Goal: Task Accomplishment & Management: Complete application form

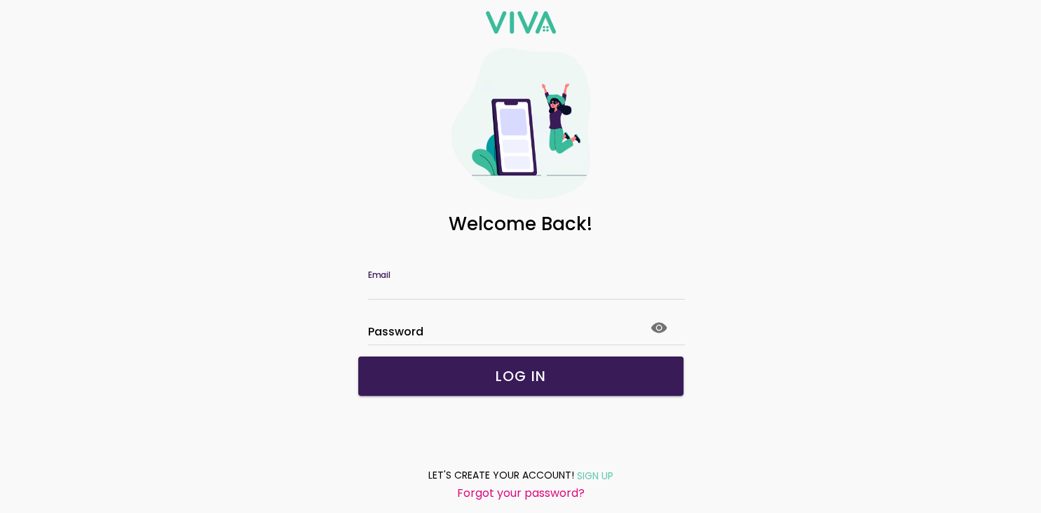
click at [407, 283] on input "Email" at bounding box center [521, 288] width 306 height 12
type input "**********"
click at [0, 0] on slot "LOG IN" at bounding box center [0, 0] width 0 height 0
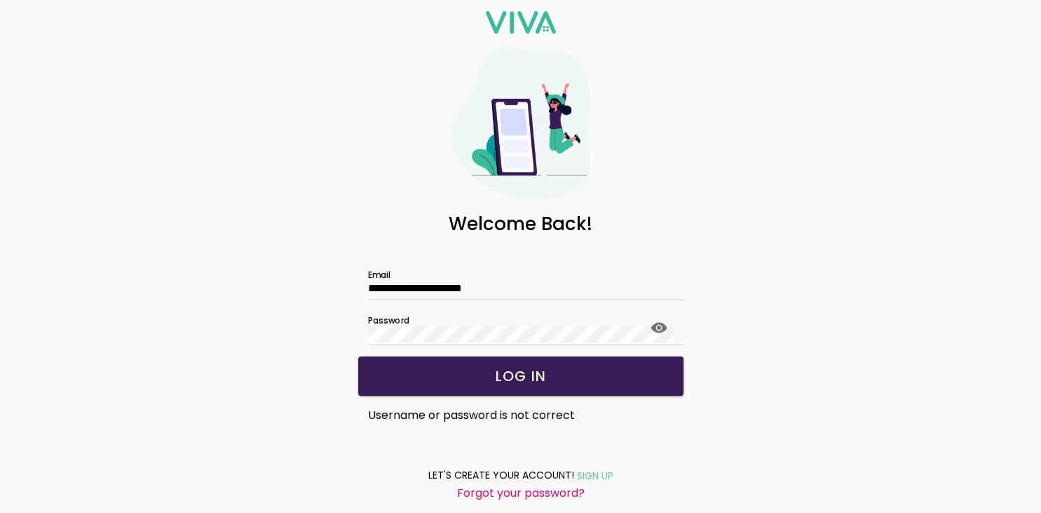
click at [0, 0] on slot "SIGN UP" at bounding box center [0, 0] width 0 height 0
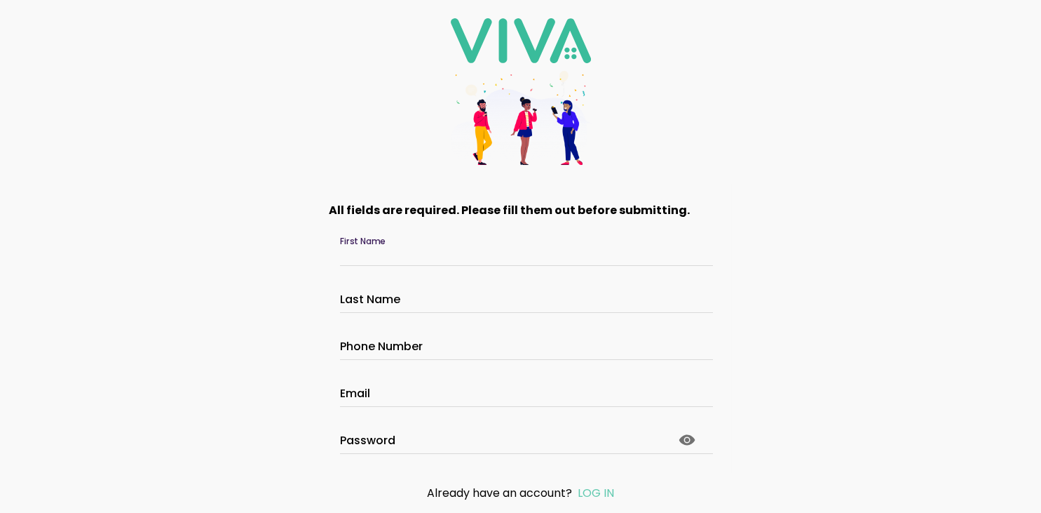
click at [471, 248] on input "First Name" at bounding box center [521, 254] width 362 height 12
type input "*****"
click at [467, 304] on input "Last Name" at bounding box center [521, 301] width 362 height 12
type input "******"
click at [440, 337] on div at bounding box center [521, 348] width 362 height 22
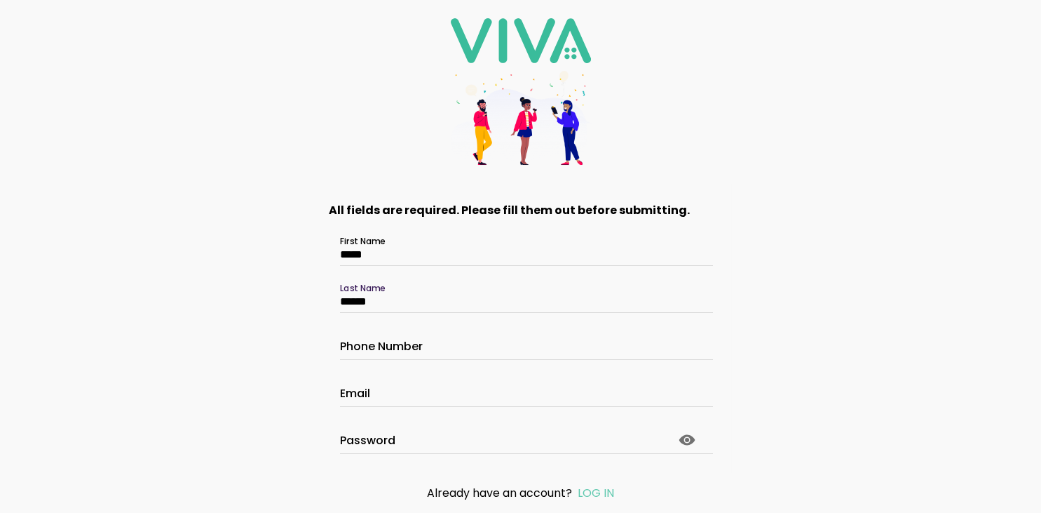
click at [440, 342] on input "Phone Number" at bounding box center [521, 348] width 362 height 12
type input "**********"
click at [391, 390] on input "Email" at bounding box center [521, 395] width 362 height 12
type input "**********"
click at [868, 393] on div "**********" at bounding box center [520, 256] width 1041 height 513
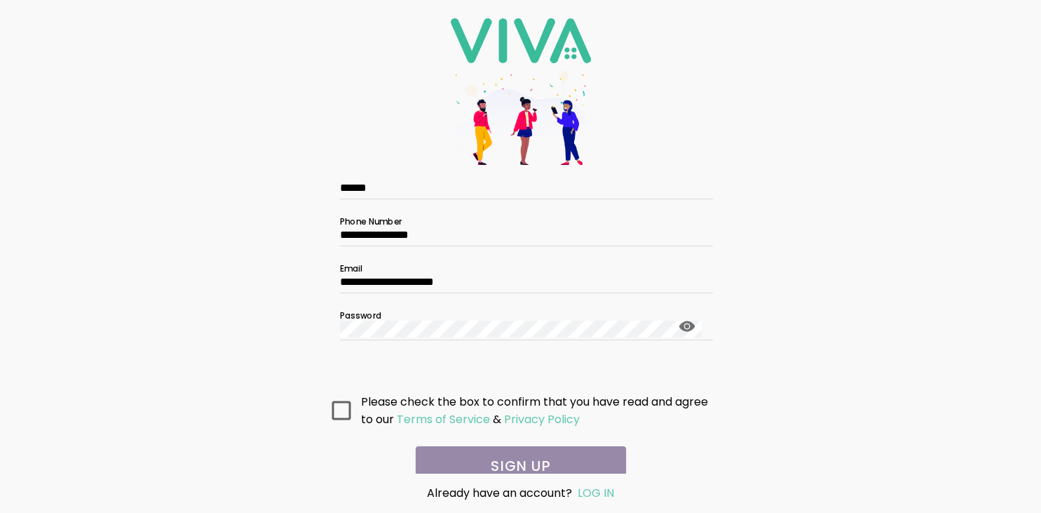
scroll to position [122, 0]
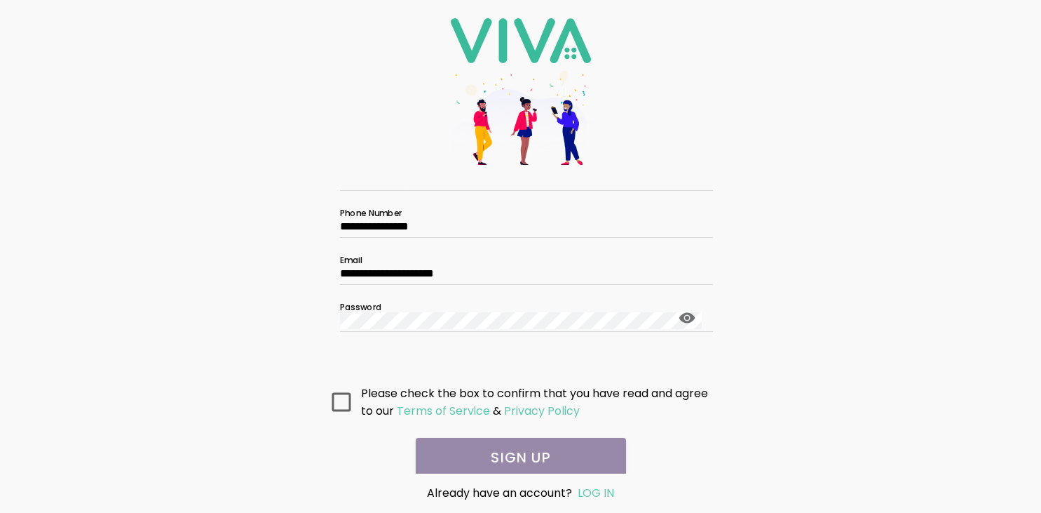
click at [339, 398] on icon at bounding box center [341, 401] width 19 height 19
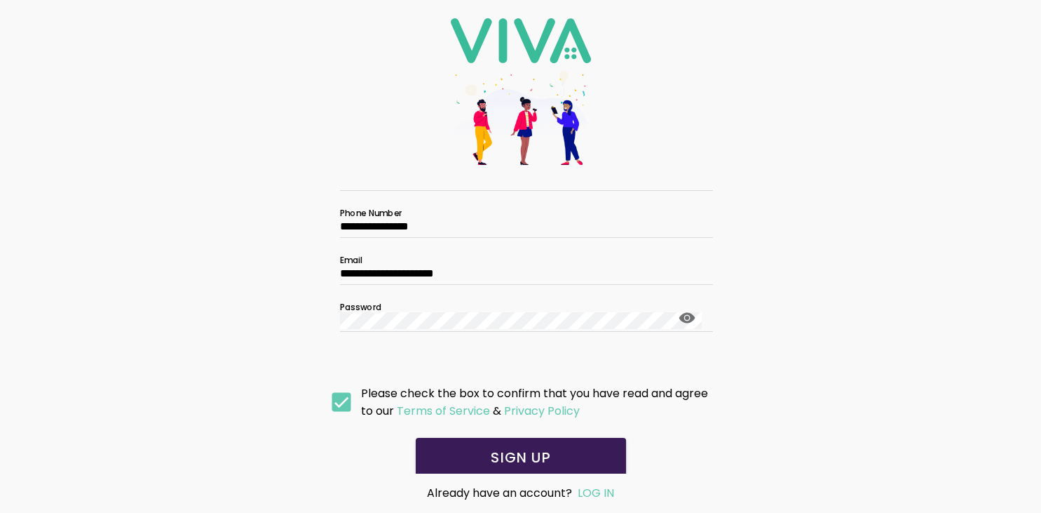
click at [0, 0] on slot "SIGN UP" at bounding box center [0, 0] width 0 height 0
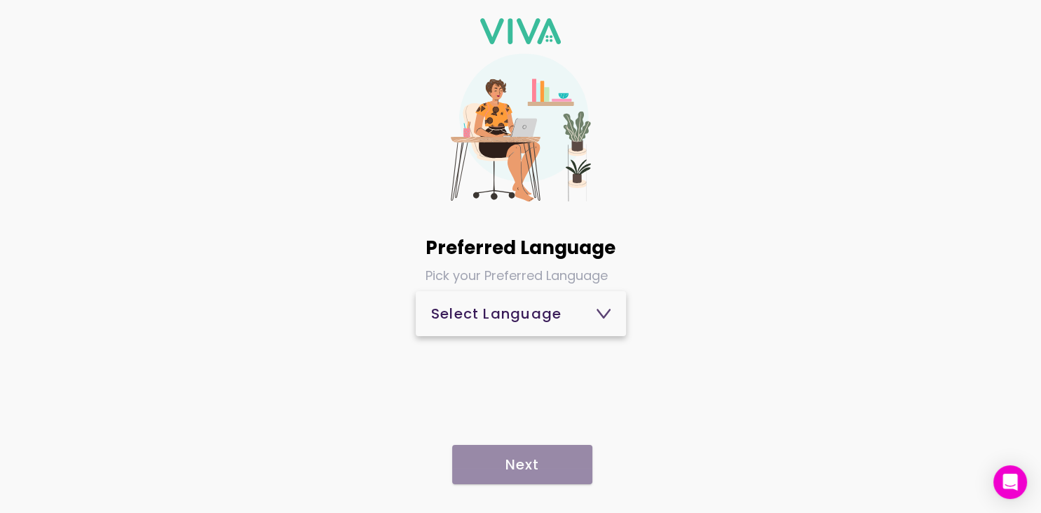
click at [600, 313] on icon at bounding box center [604, 313] width 13 height 8
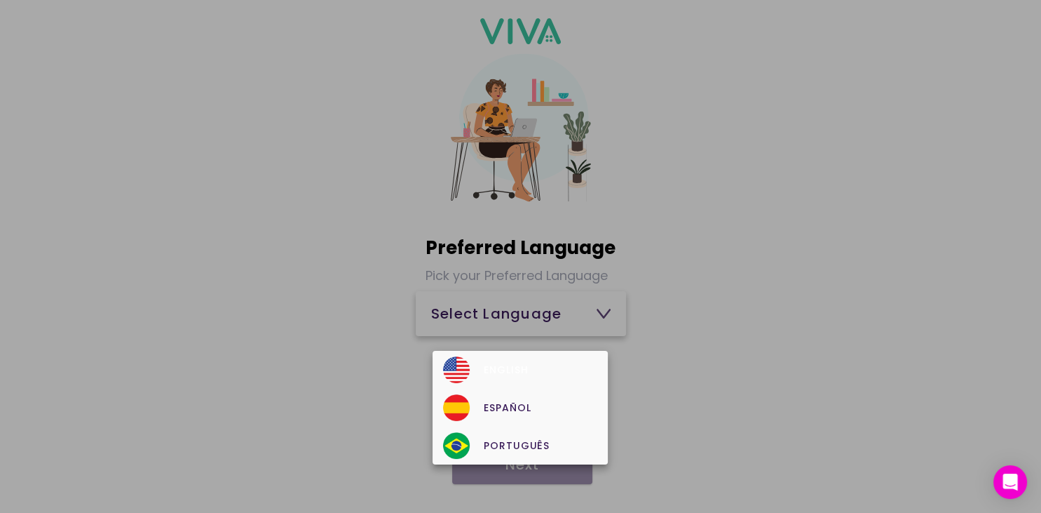
click at [551, 360] on div "English" at bounding box center [521, 369] width 154 height 27
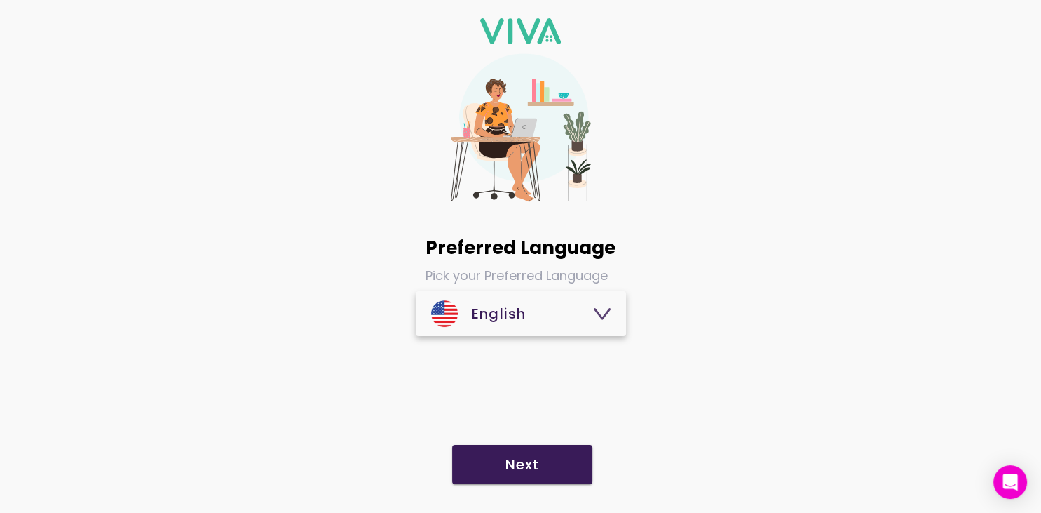
click at [549, 464] on span "Next" at bounding box center [522, 464] width 112 height 14
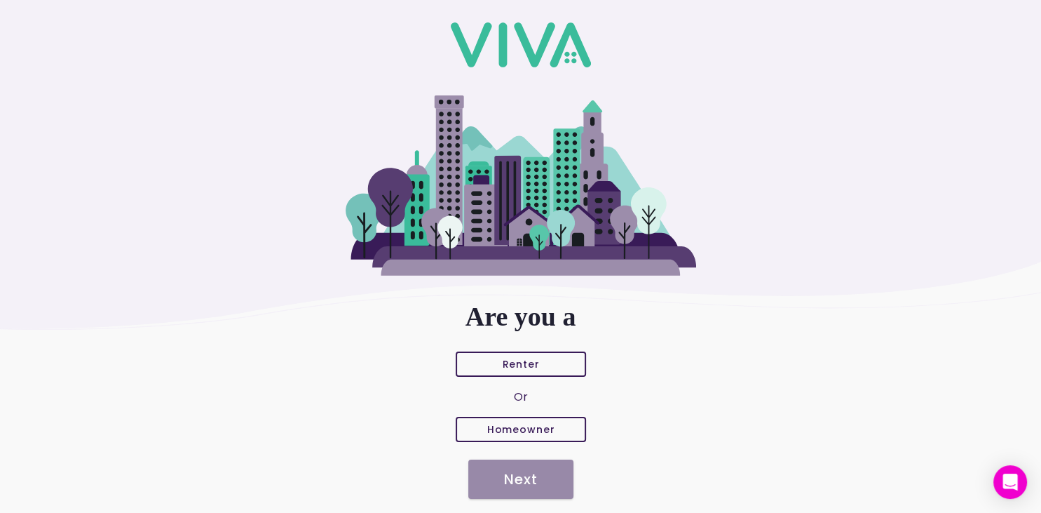
click at [0, 0] on slot "Homeowner" at bounding box center [0, 0] width 0 height 0
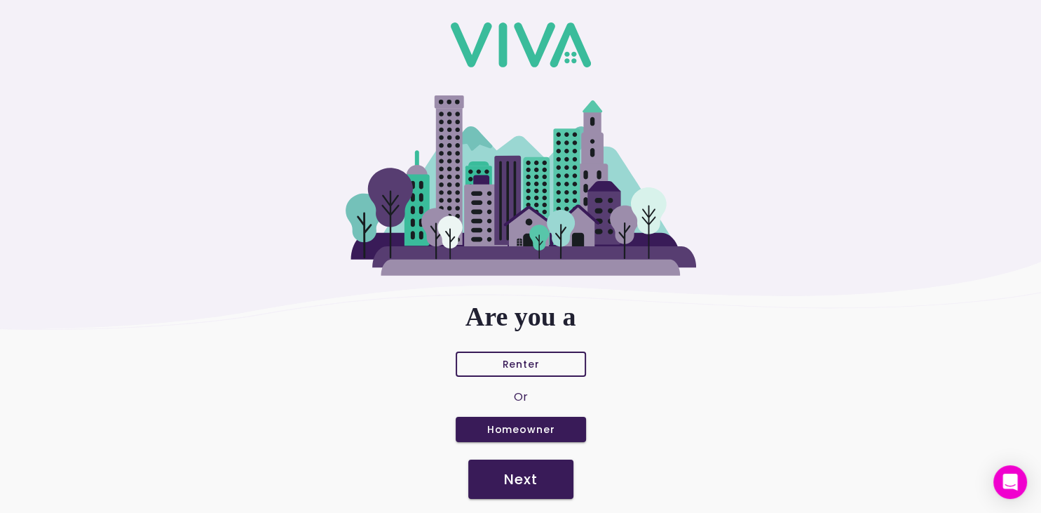
click at [0, 0] on slot "Next" at bounding box center [0, 0] width 0 height 0
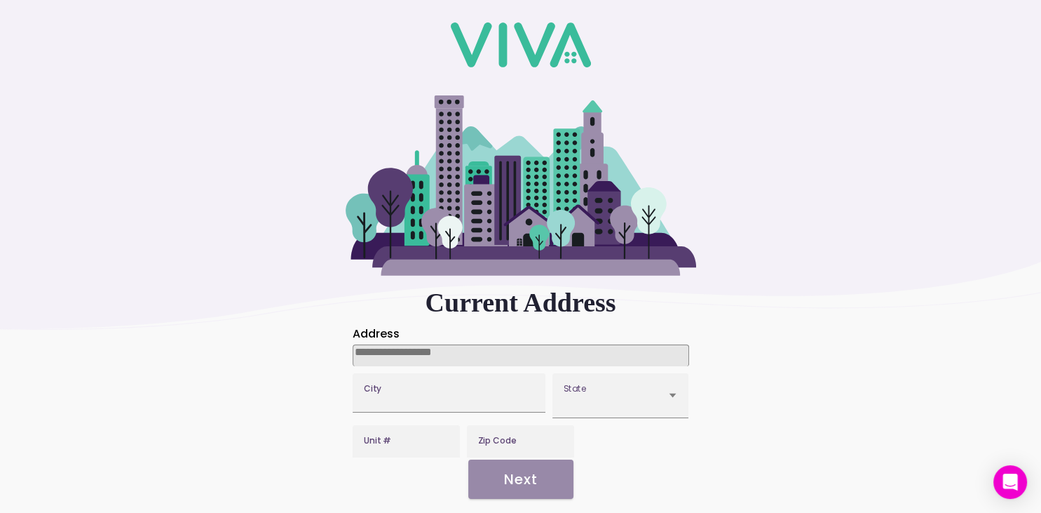
click at [473, 349] on input at bounding box center [521, 355] width 337 height 22
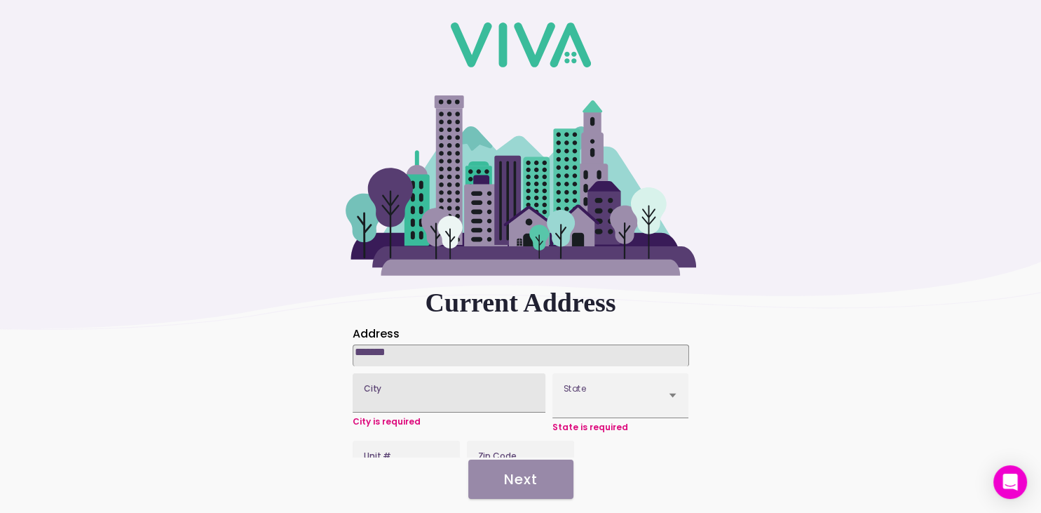
type input "*******"
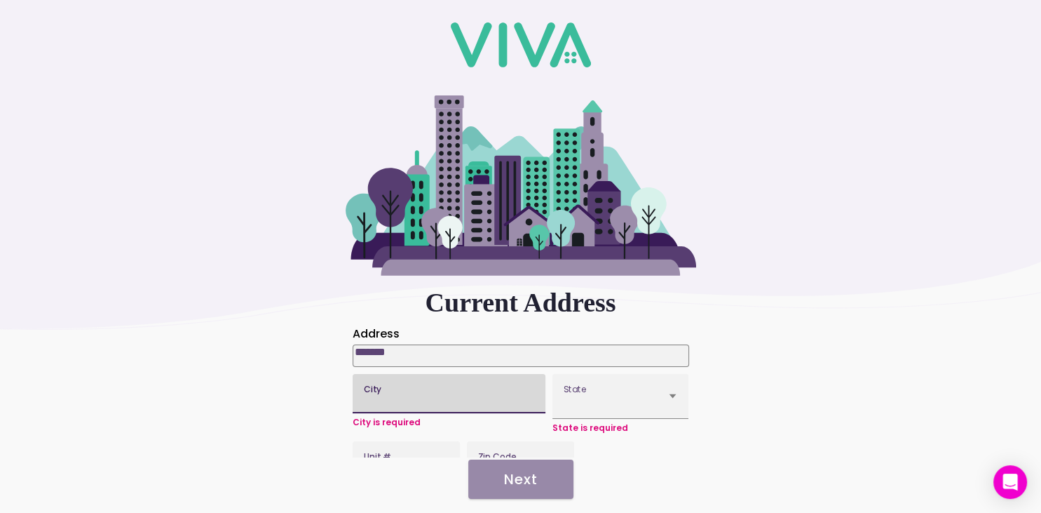
click at [400, 404] on input "City" at bounding box center [449, 398] width 171 height 12
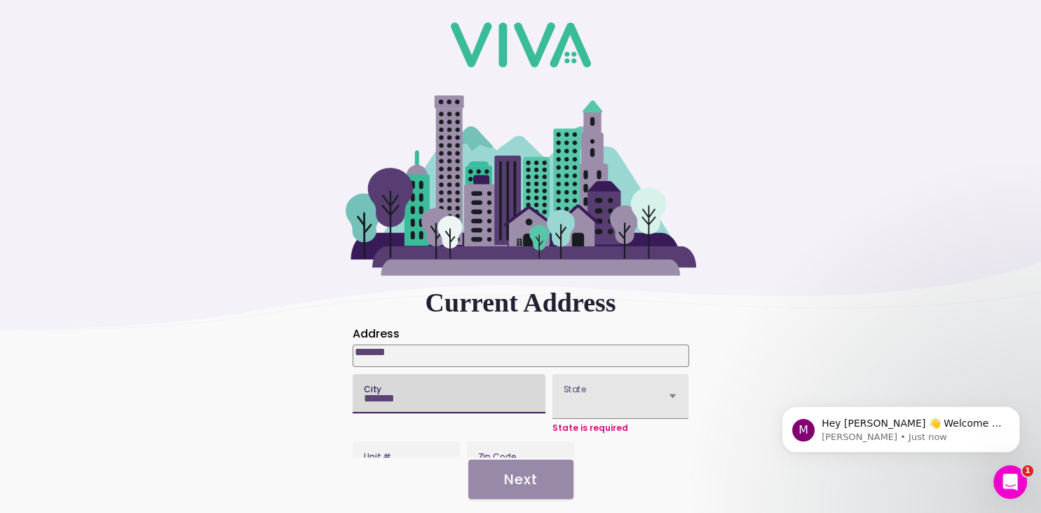
type input "*******"
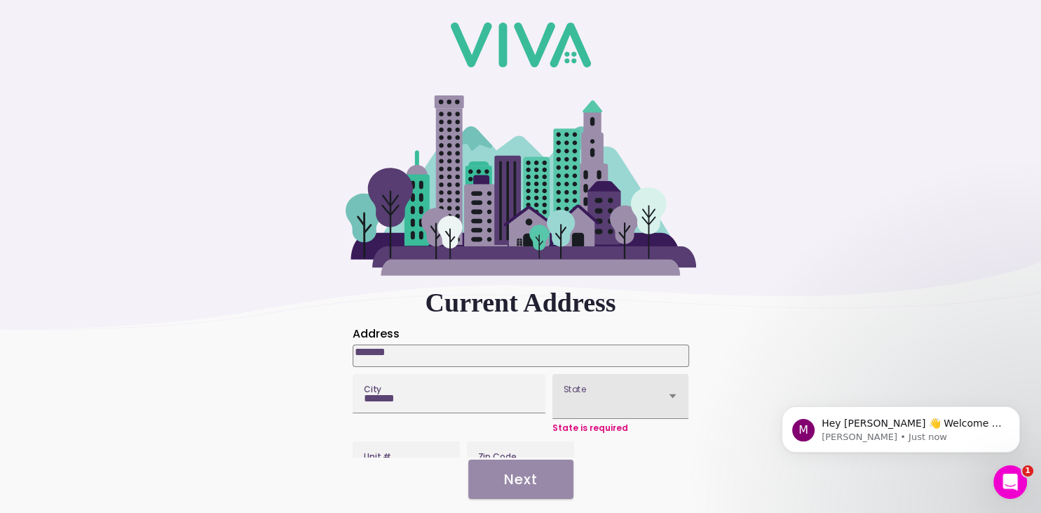
click at [625, 403] on div at bounding box center [615, 400] width 102 height 18
click at [625, 403] on button "State" at bounding box center [621, 396] width 136 height 44
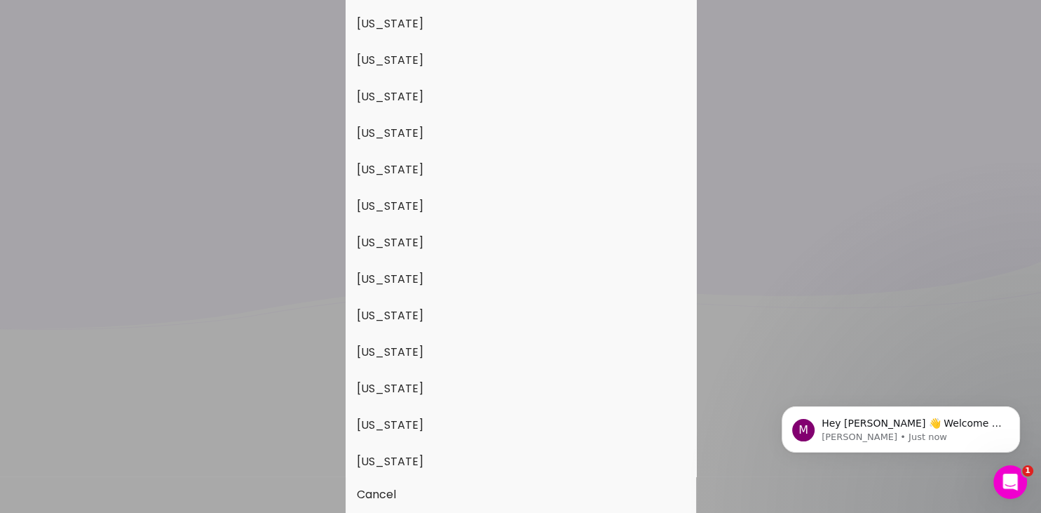
scroll to position [1347, 0]
click at [481, 90] on button "South Carolina" at bounding box center [521, 94] width 351 height 36
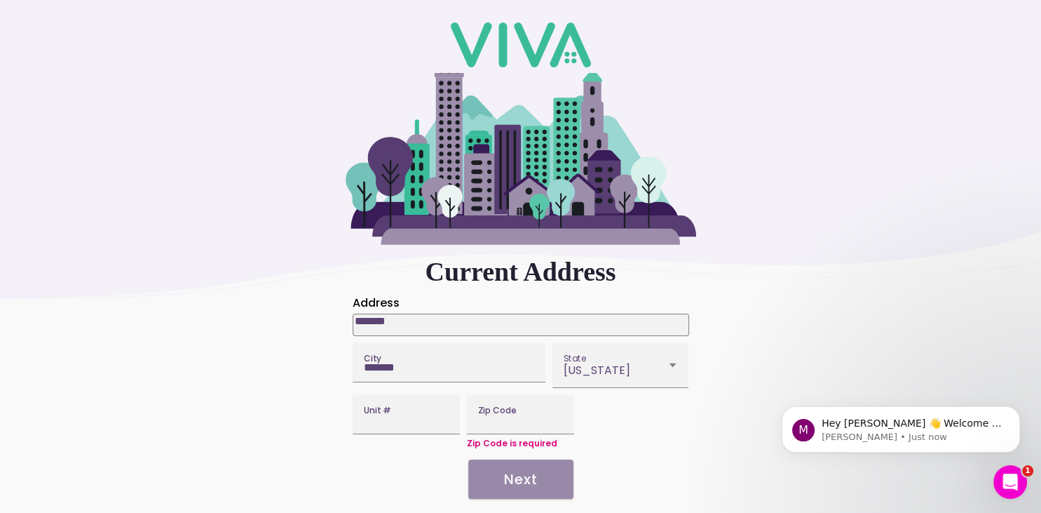
scroll to position [188, 0]
click at [497, 395] on label "Zip Code" at bounding box center [520, 414] width 107 height 39
click at [497, 413] on input "Zip Code" at bounding box center [520, 419] width 85 height 12
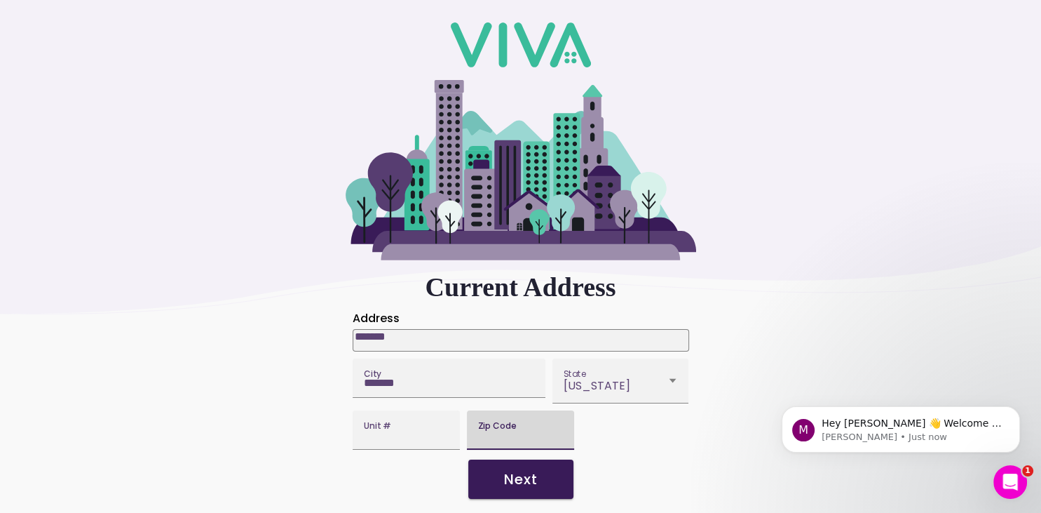
type input "*****"
click at [0, 0] on slot "Next" at bounding box center [0, 0] width 0 height 0
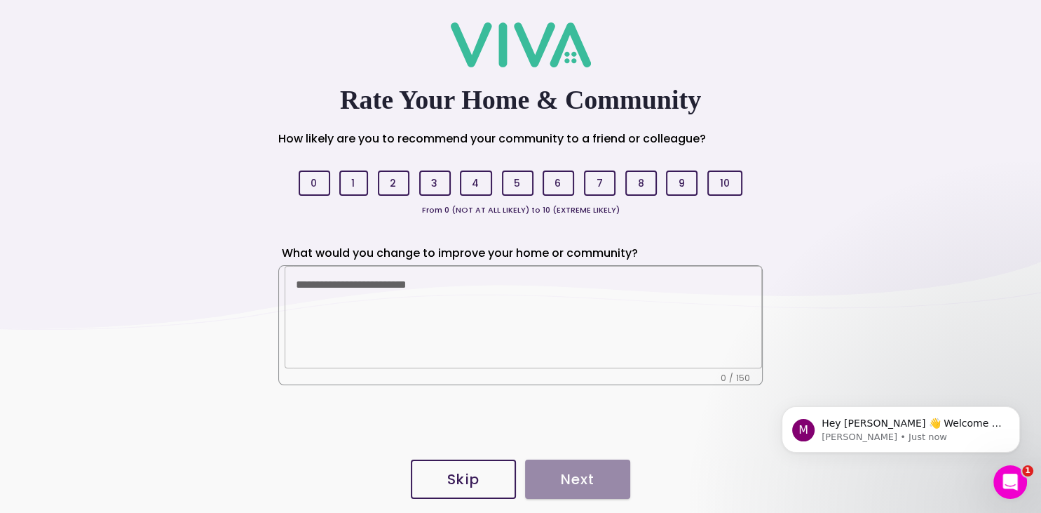
click at [0, 0] on slot "4" at bounding box center [0, 0] width 0 height 0
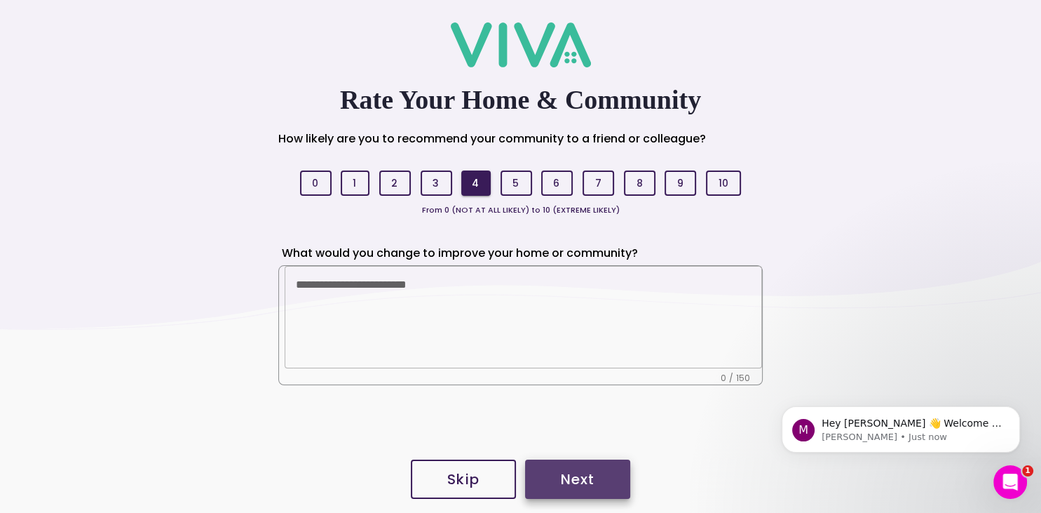
click at [601, 478] on span "Next" at bounding box center [577, 479] width 77 height 14
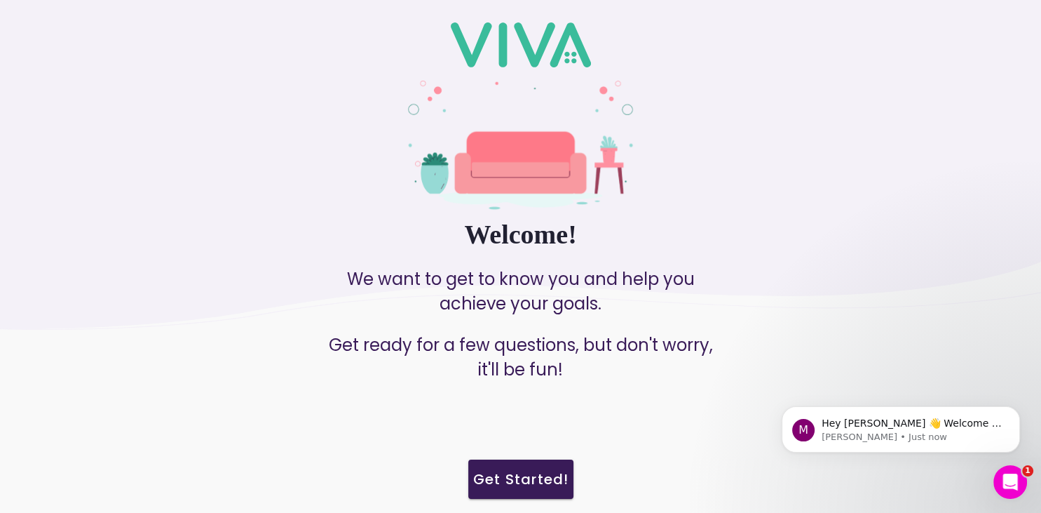
click at [0, 0] on slot "Get Started!" at bounding box center [0, 0] width 0 height 0
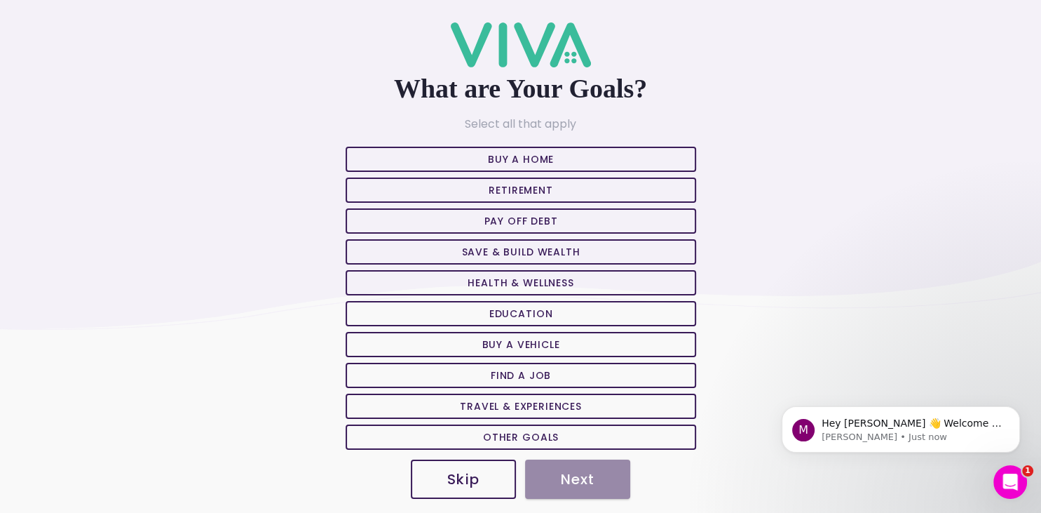
click at [0, 0] on slot "Skip" at bounding box center [0, 0] width 0 height 0
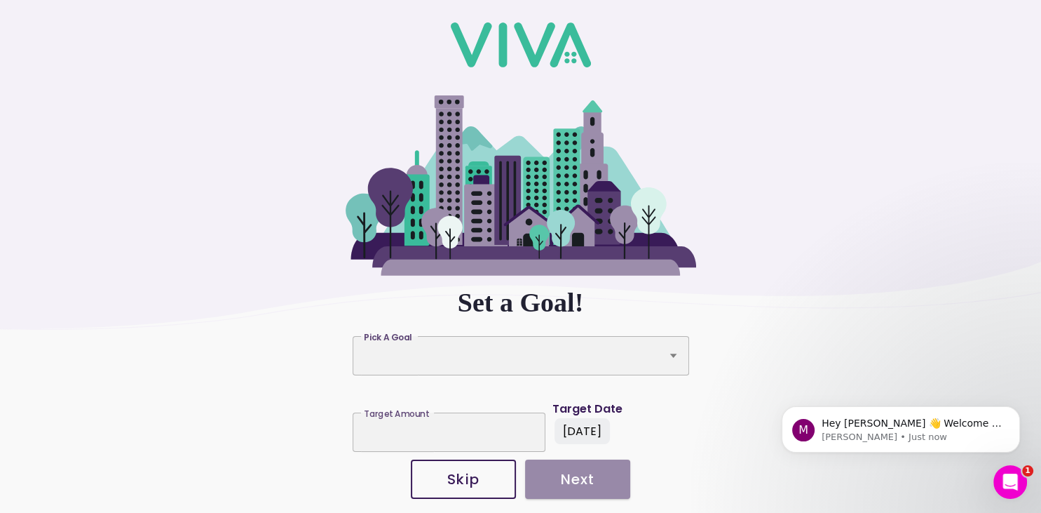
click at [0, 0] on slot "Skip" at bounding box center [0, 0] width 0 height 0
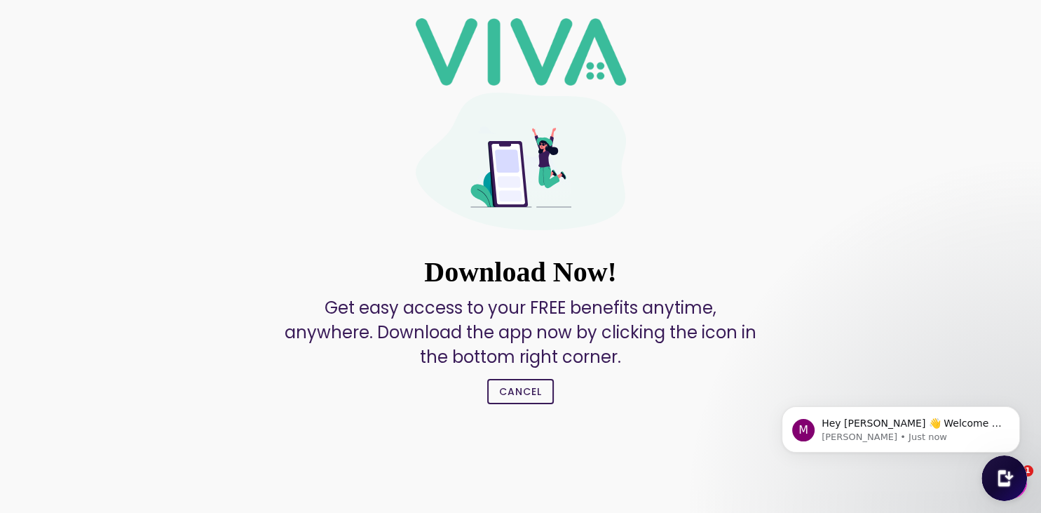
click at [0, 0] on slot "Cancel" at bounding box center [0, 0] width 0 height 0
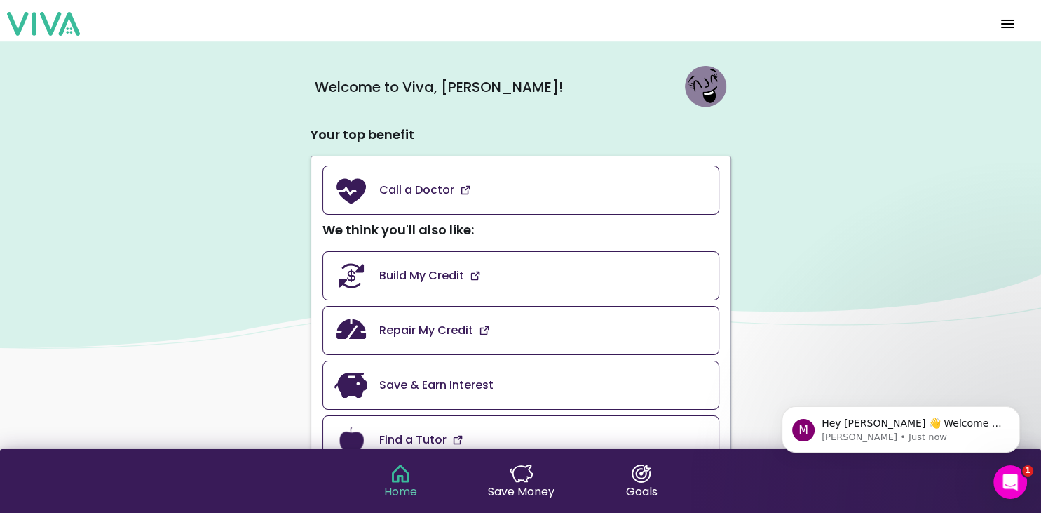
click at [1005, 25] on span "menu" at bounding box center [1008, 24] width 22 height 34
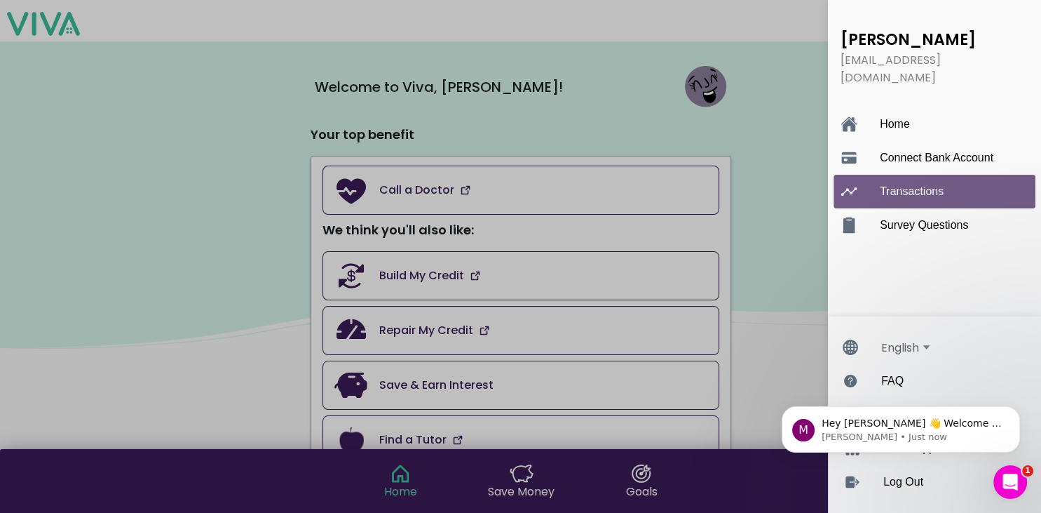
click at [919, 185] on ion-label "Transactions" at bounding box center [948, 191] width 137 height 13
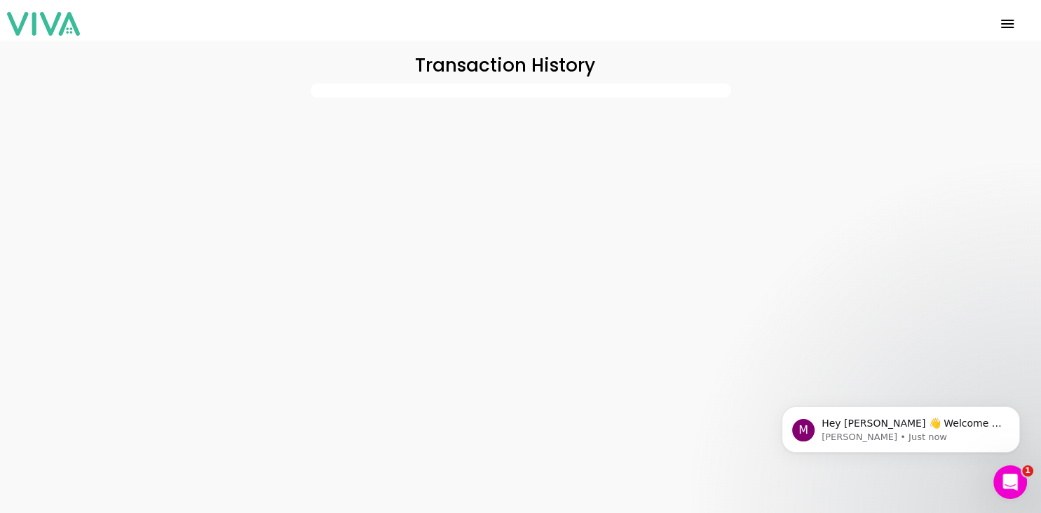
click at [1006, 22] on span "menu" at bounding box center [1008, 24] width 22 height 34
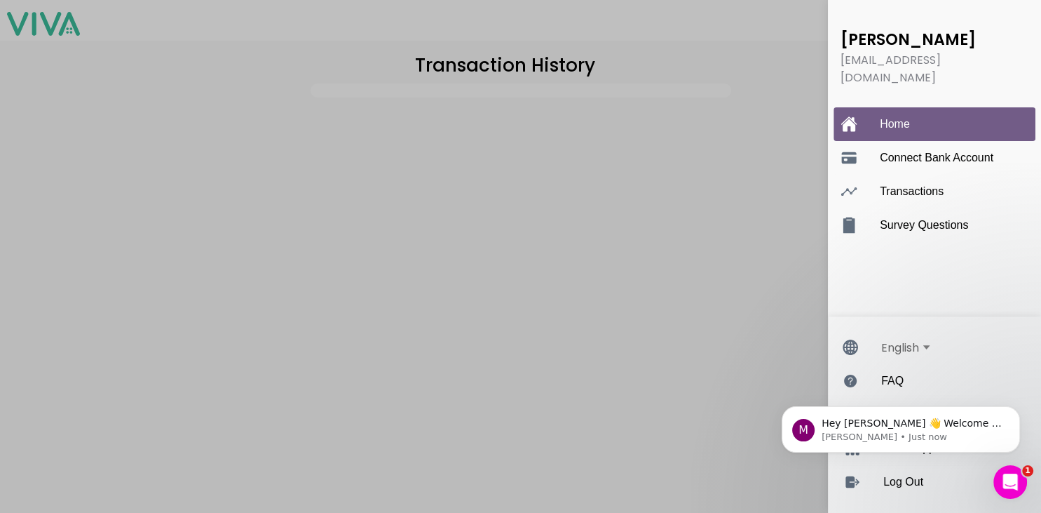
click at [910, 118] on ion-label "Home" at bounding box center [948, 124] width 137 height 13
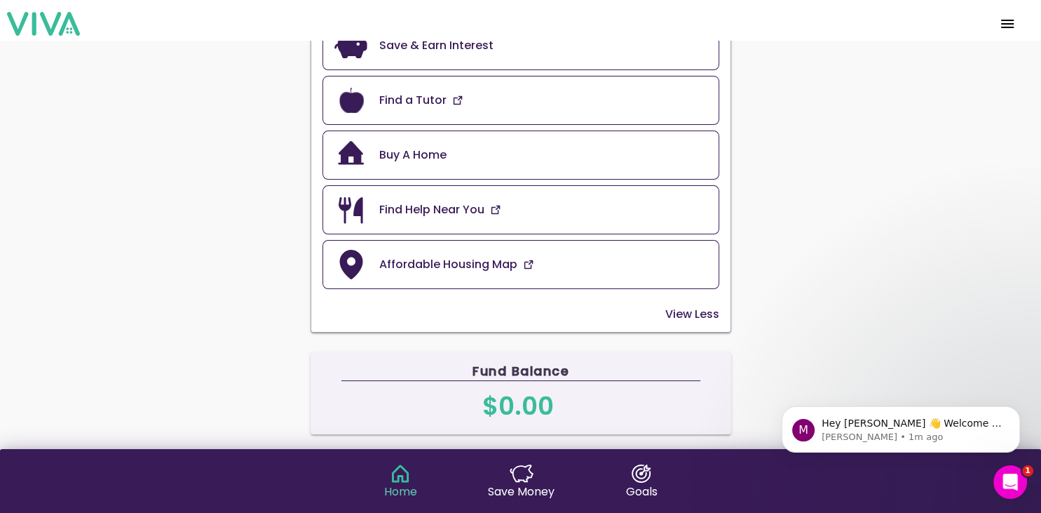
scroll to position [231, 0]
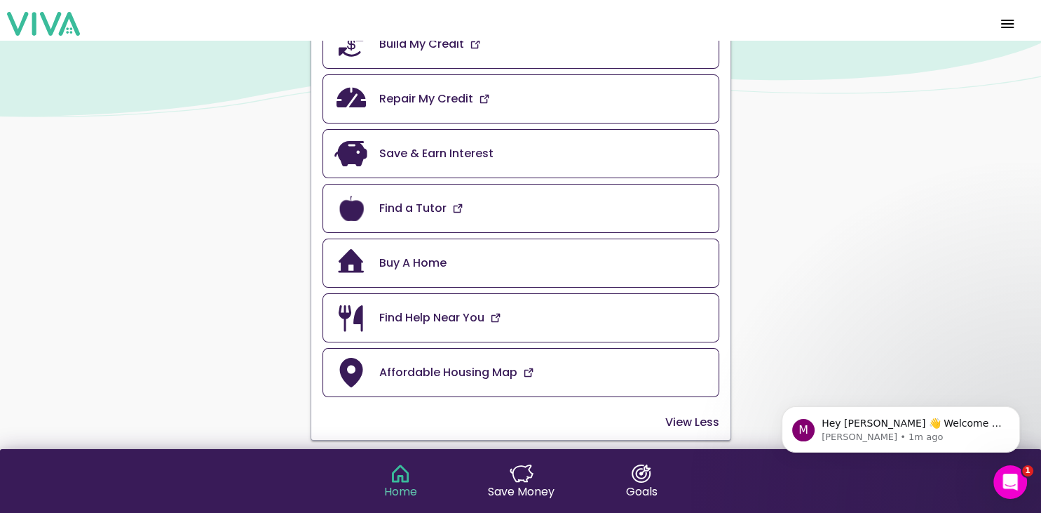
click at [1009, 22] on span "menu" at bounding box center [1008, 24] width 22 height 34
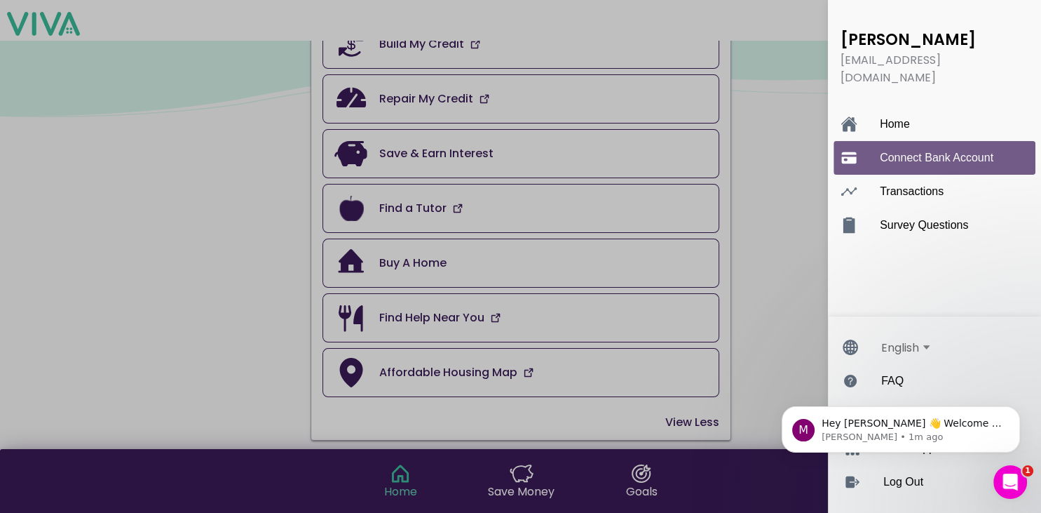
click at [933, 151] on ion-label "Connect Bank Account" at bounding box center [948, 157] width 137 height 13
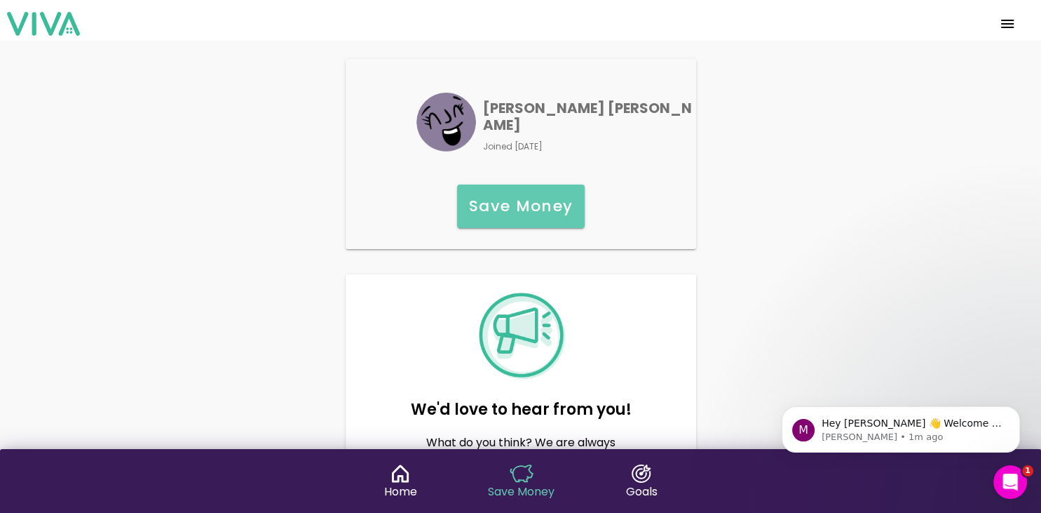
click at [0, 0] on slot "Save Money" at bounding box center [0, 0] width 0 height 0
